Goal: Navigation & Orientation: Go to known website

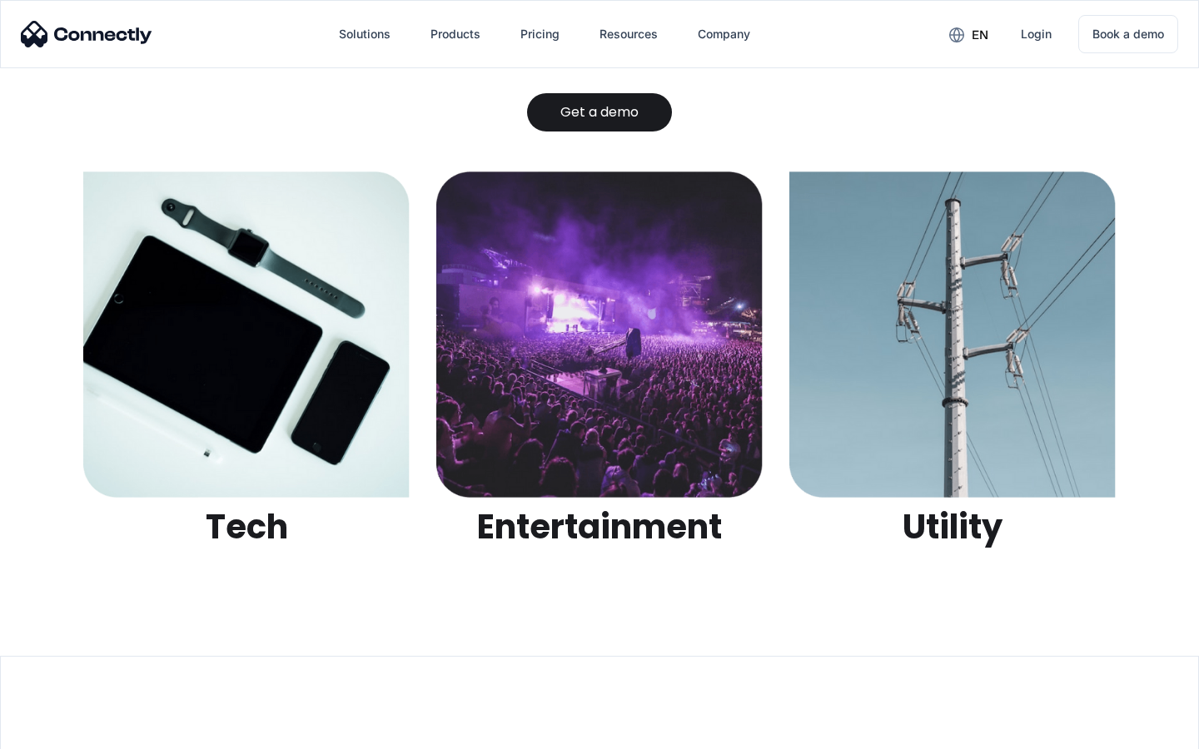
scroll to position [5251, 0]
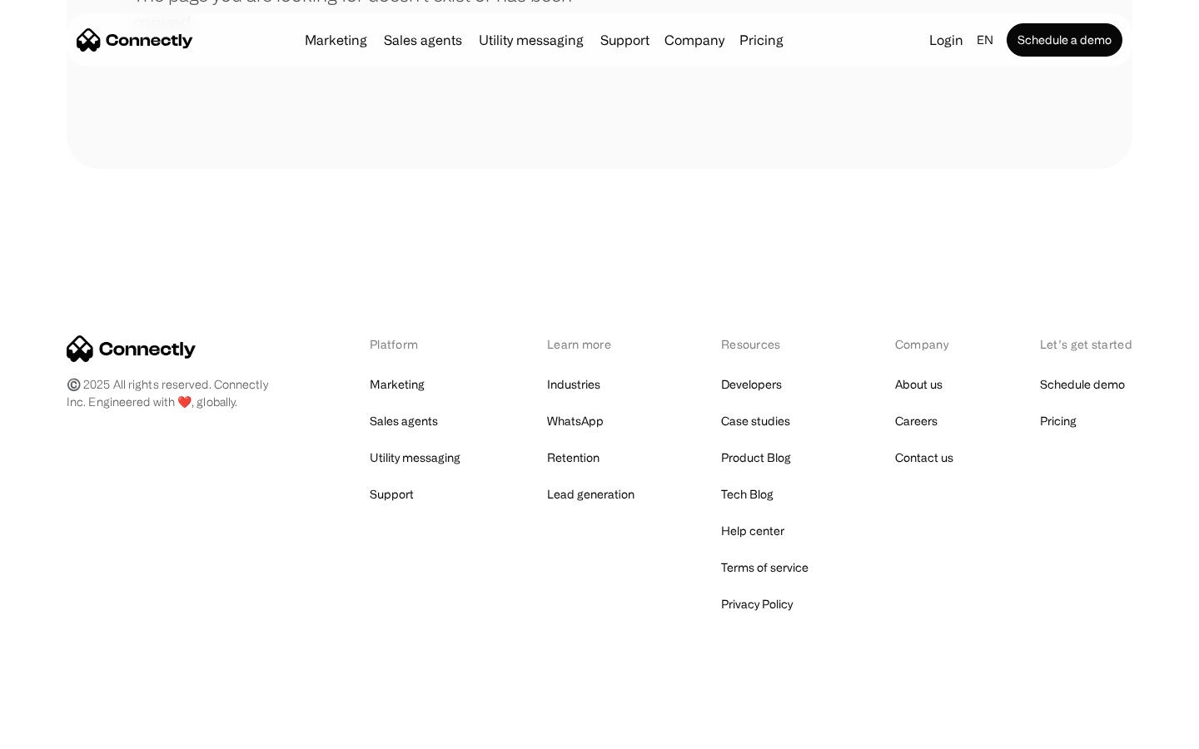
scroll to position [304, 0]
